Goal: Task Accomplishment & Management: Manage account settings

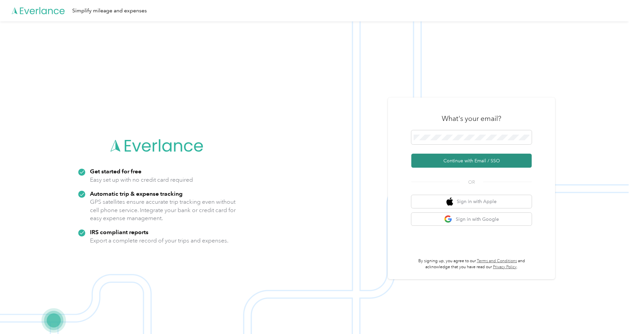
click at [434, 160] on button "Continue with Email / SSO" at bounding box center [471, 161] width 120 height 14
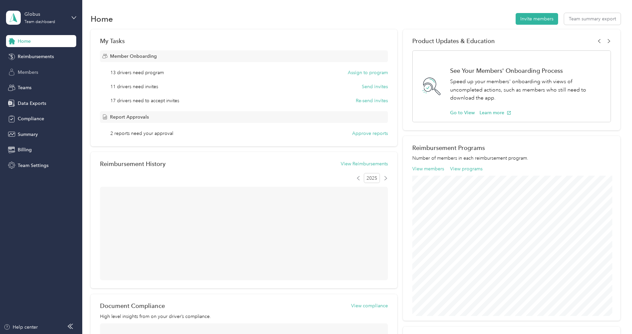
click at [32, 72] on span "Members" at bounding box center [28, 72] width 20 height 7
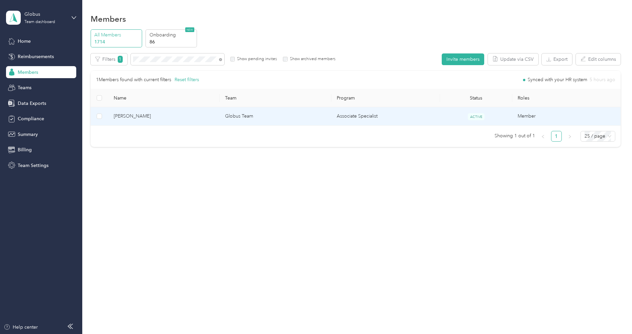
click at [141, 119] on span "[PERSON_NAME]" at bounding box center [164, 116] width 101 height 7
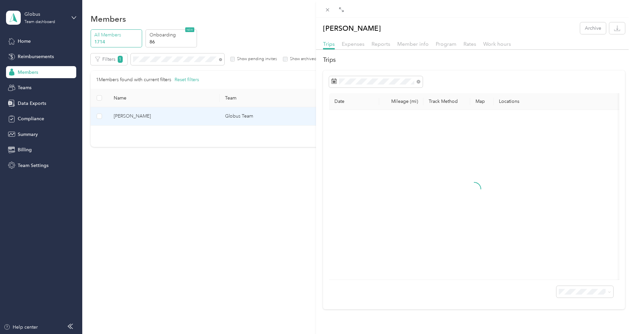
click at [375, 48] on div "Reports" at bounding box center [380, 44] width 19 height 8
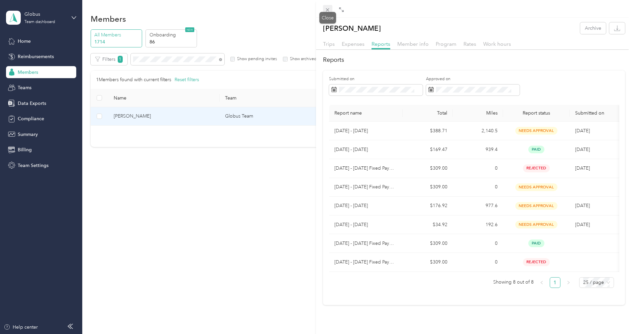
click at [330, 11] on icon at bounding box center [327, 10] width 6 height 6
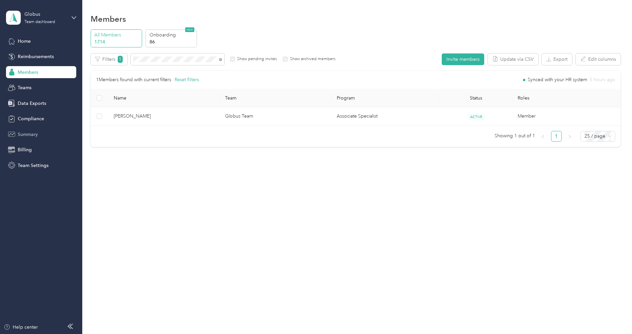
click at [25, 133] on span "Summary" at bounding box center [28, 134] width 20 height 7
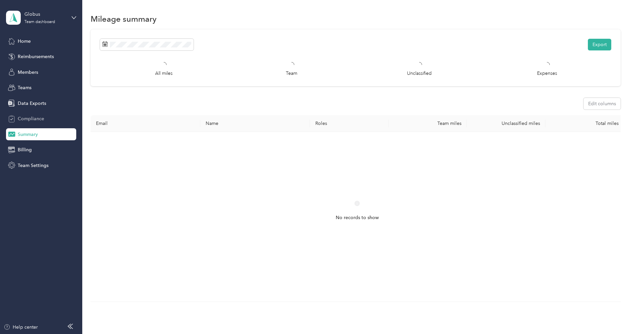
click at [46, 116] on div "Compliance" at bounding box center [41, 119] width 70 height 12
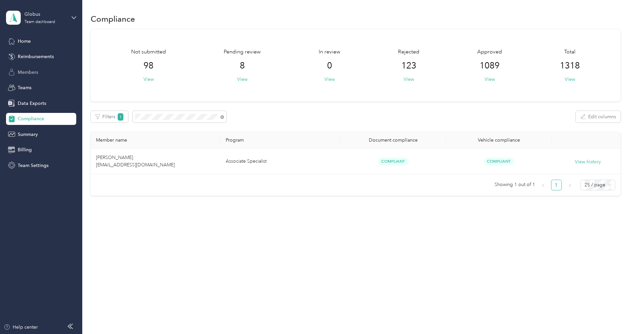
click at [29, 71] on span "Members" at bounding box center [28, 72] width 20 height 7
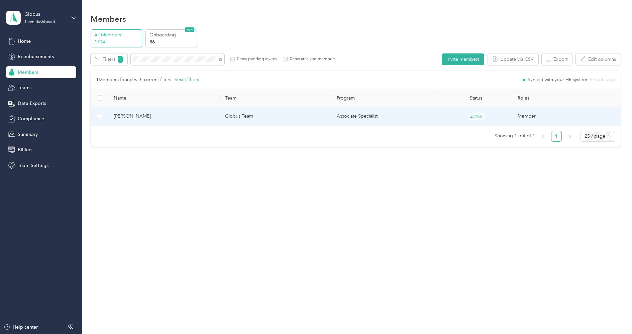
click at [161, 115] on span "[PERSON_NAME]" at bounding box center [164, 116] width 101 height 7
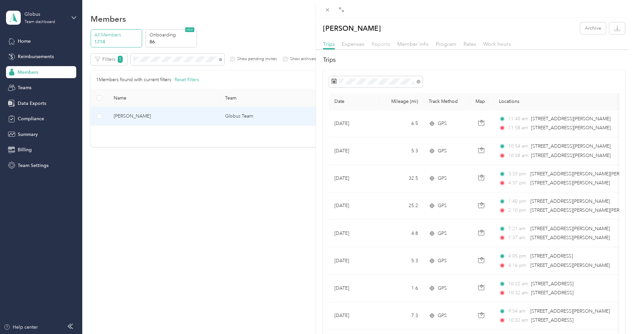
click at [380, 44] on span "Reports" at bounding box center [380, 44] width 19 height 6
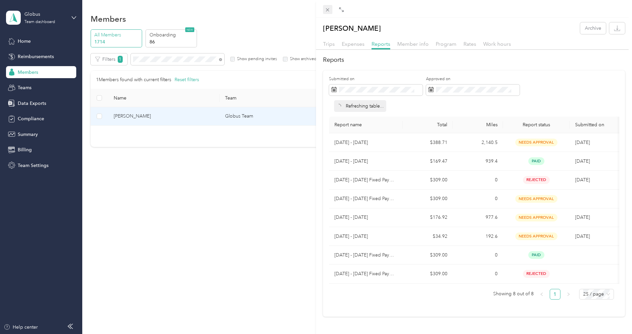
click at [325, 8] on icon at bounding box center [327, 10] width 6 height 6
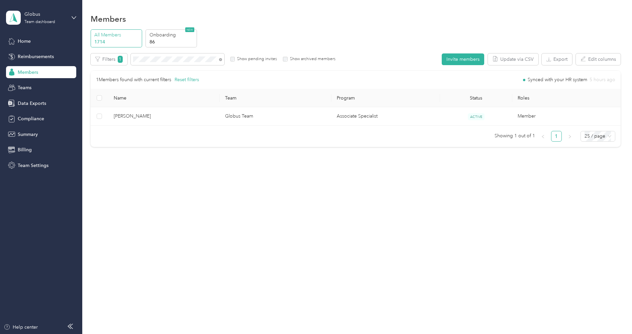
click at [18, 47] on div "Home Reimbursements Members Teams Data Exports Compliance Summary Billing Team …" at bounding box center [41, 103] width 70 height 136
click at [21, 44] on span "Home" at bounding box center [24, 41] width 13 height 7
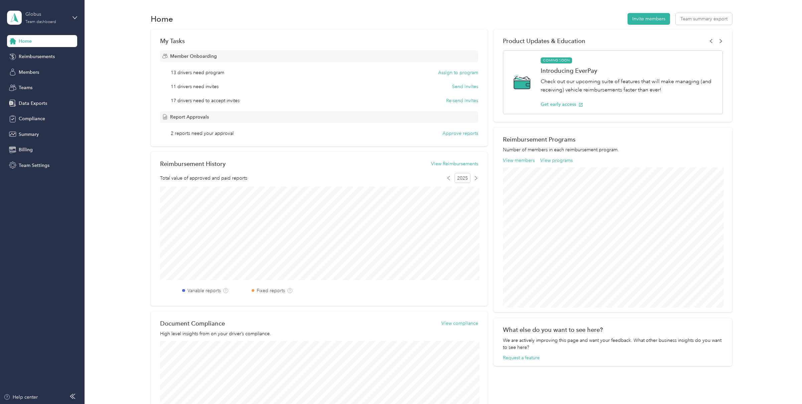
click at [47, 20] on div "Team dashboard" at bounding box center [40, 22] width 31 height 4
click at [35, 84] on div "Log out" at bounding box center [26, 85] width 26 height 7
